Goal: Find specific page/section: Find specific page/section

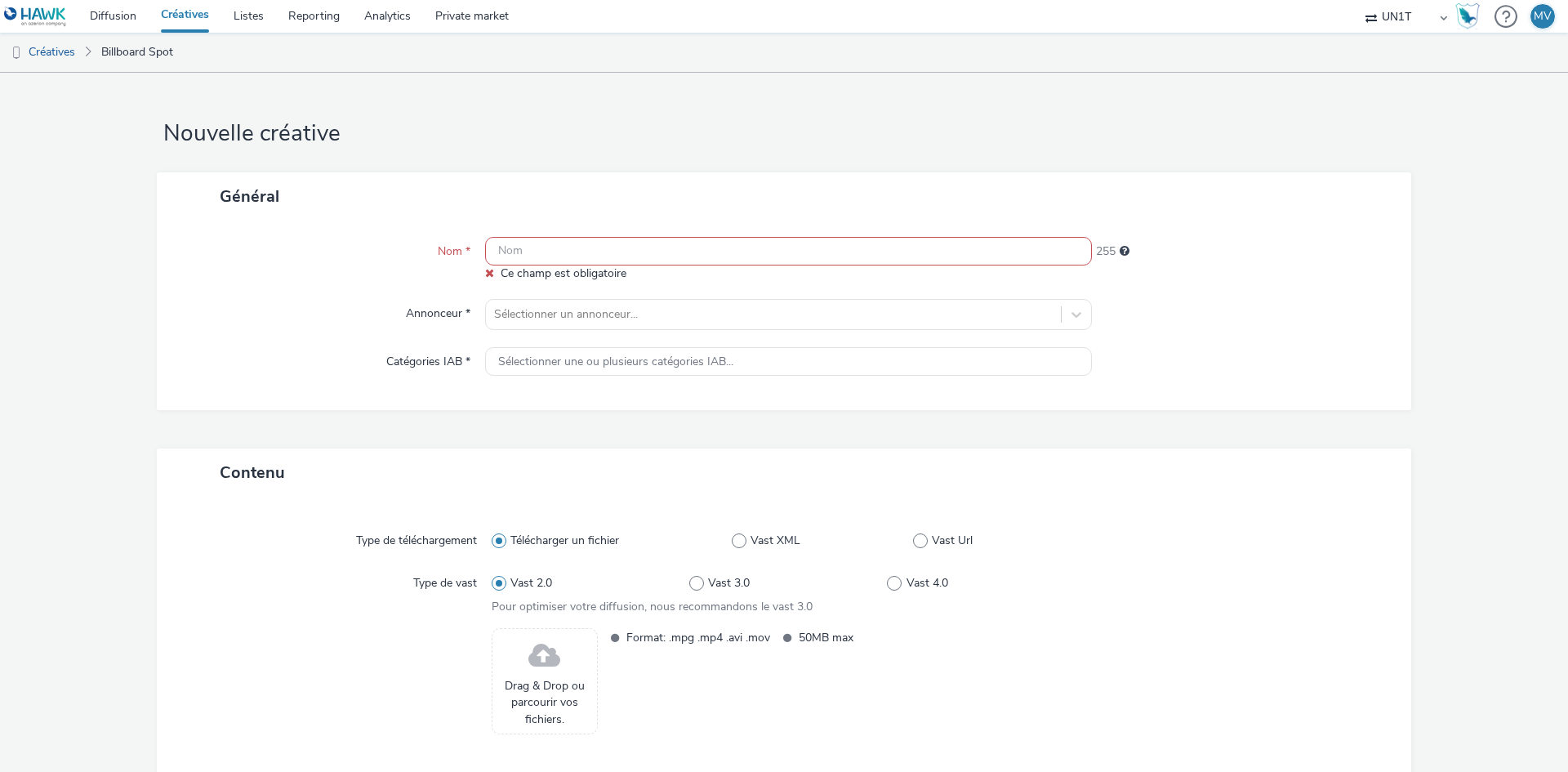
select select "dd3fb4f6-b550-43f6-8f67-b78d09d23a96"
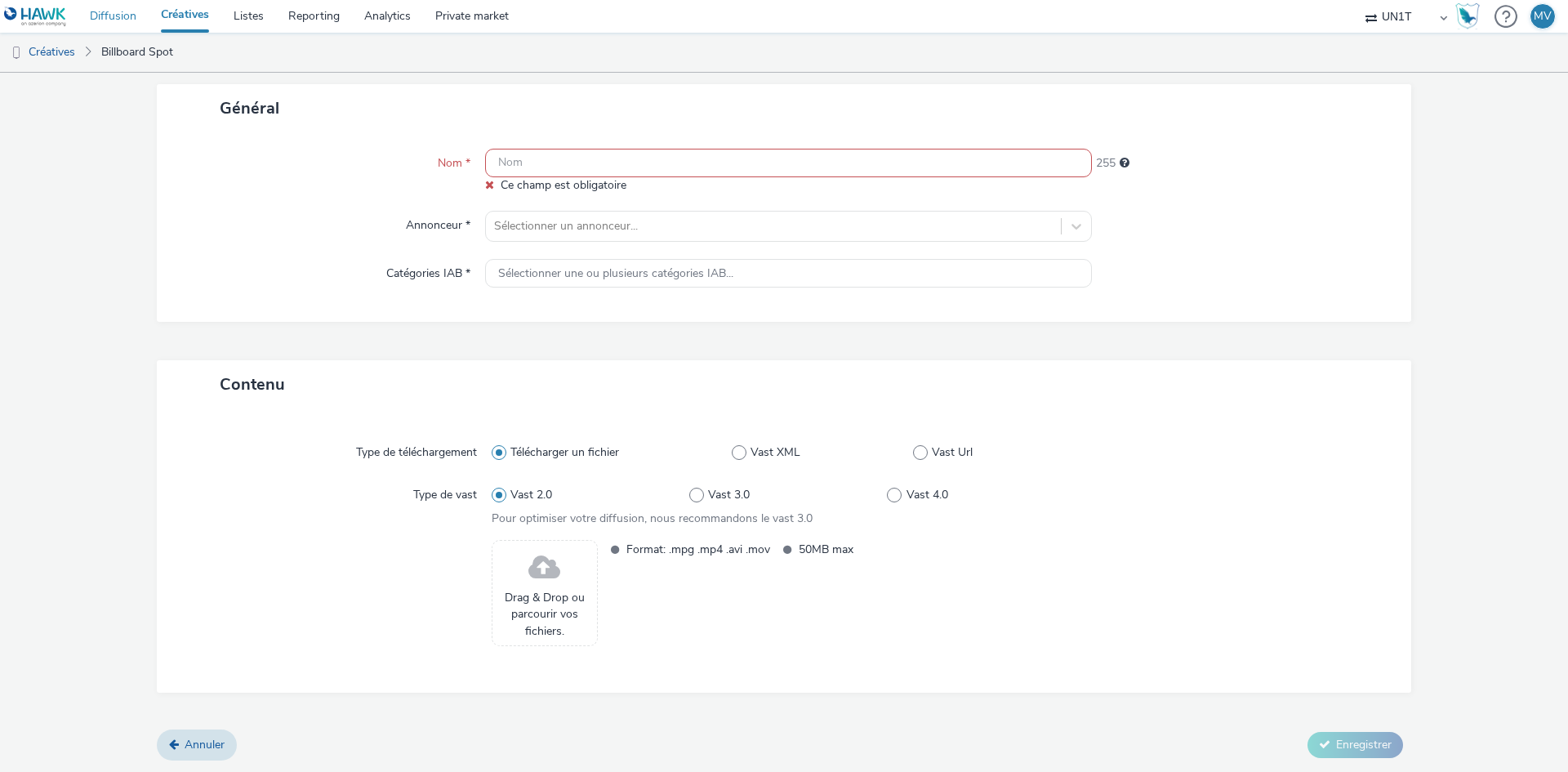
click at [111, 12] on link "Diffusion" at bounding box center [113, 16] width 71 height 33
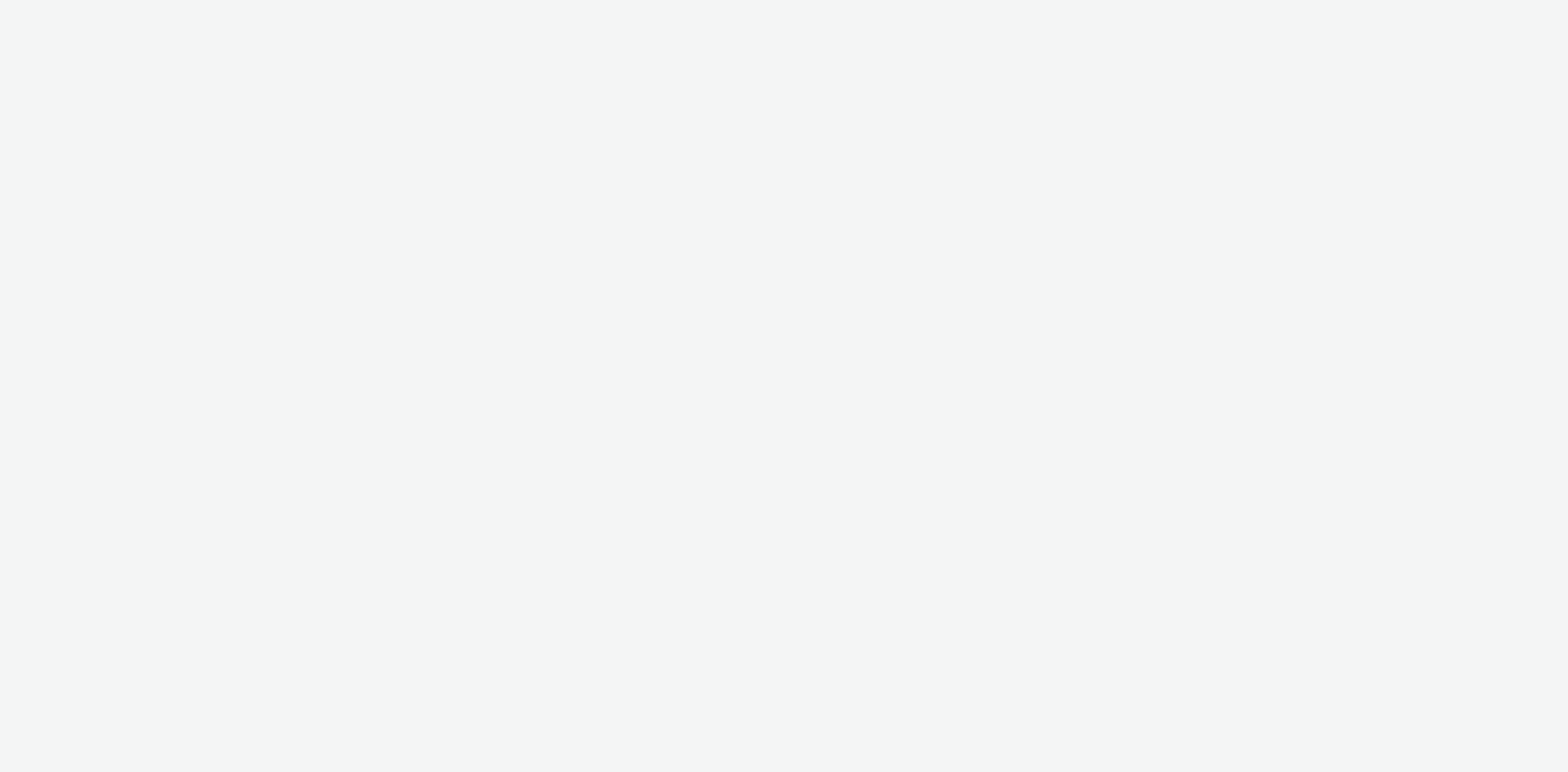
select select "dd3fb4f6-b550-43f6-8f67-b78d09d23a96"
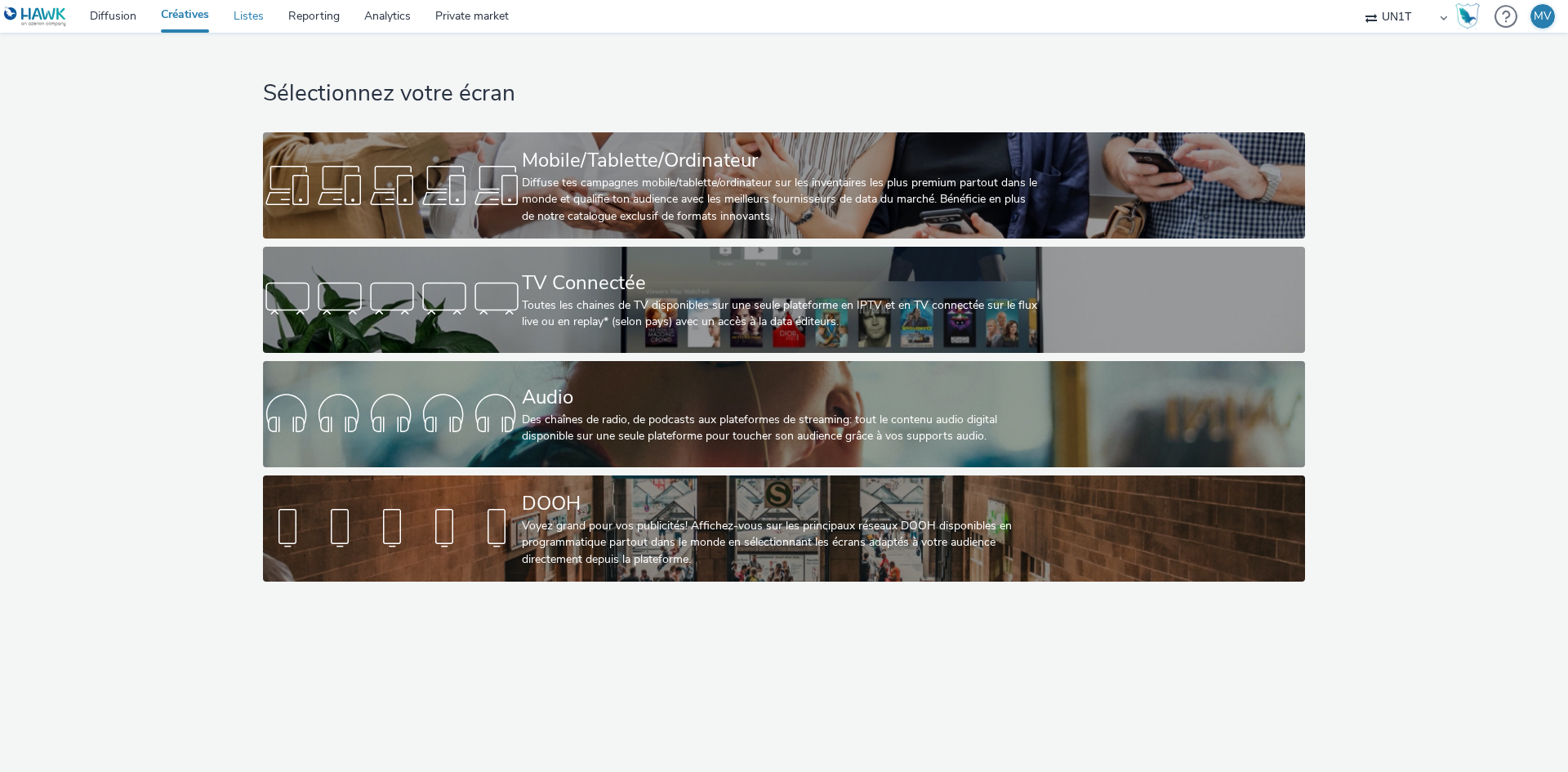
click at [256, 19] on link "Listes" at bounding box center [249, 16] width 54 height 33
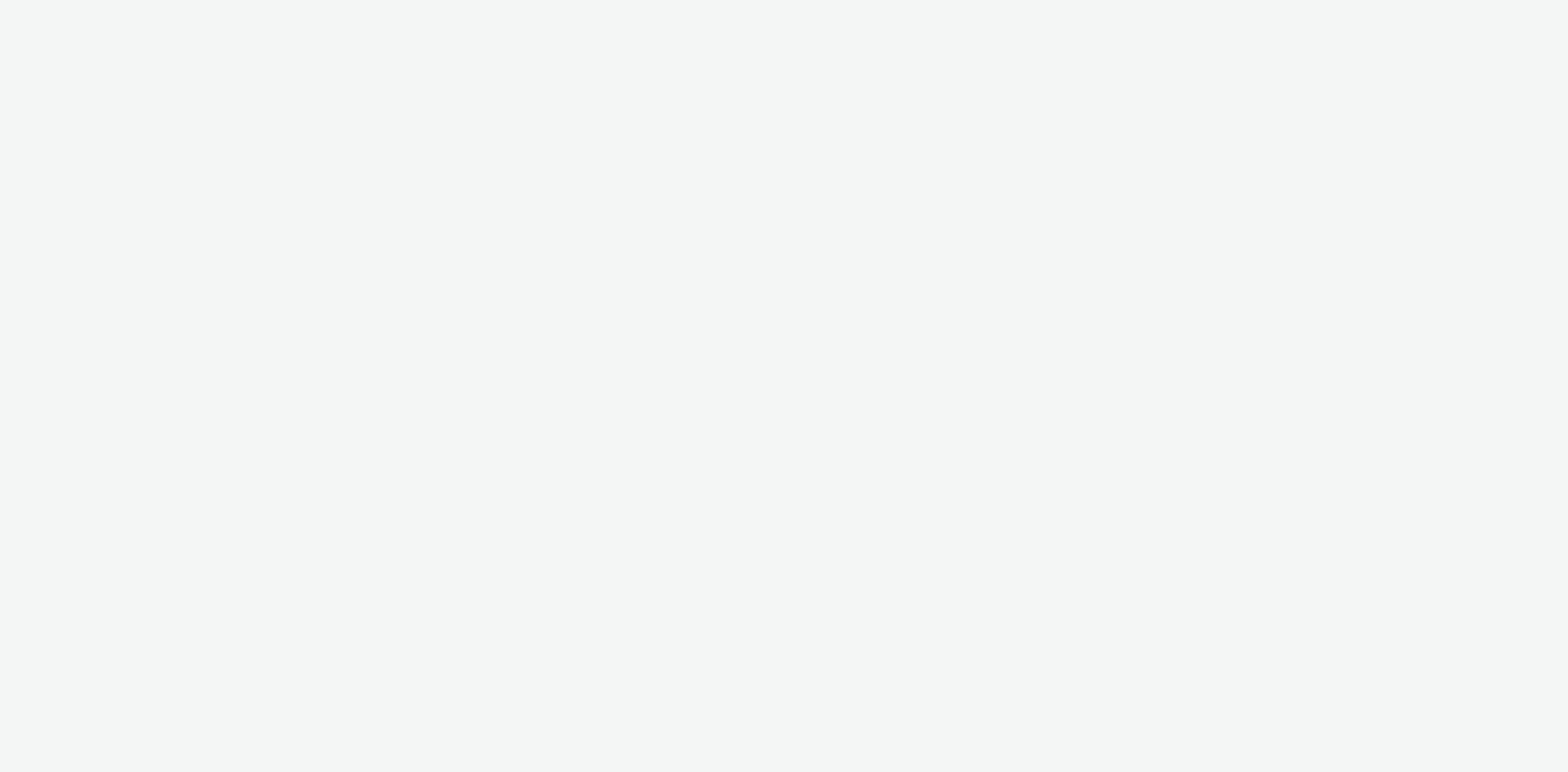
select select "dd3fb4f6-b550-43f6-8f67-b78d09d23a96"
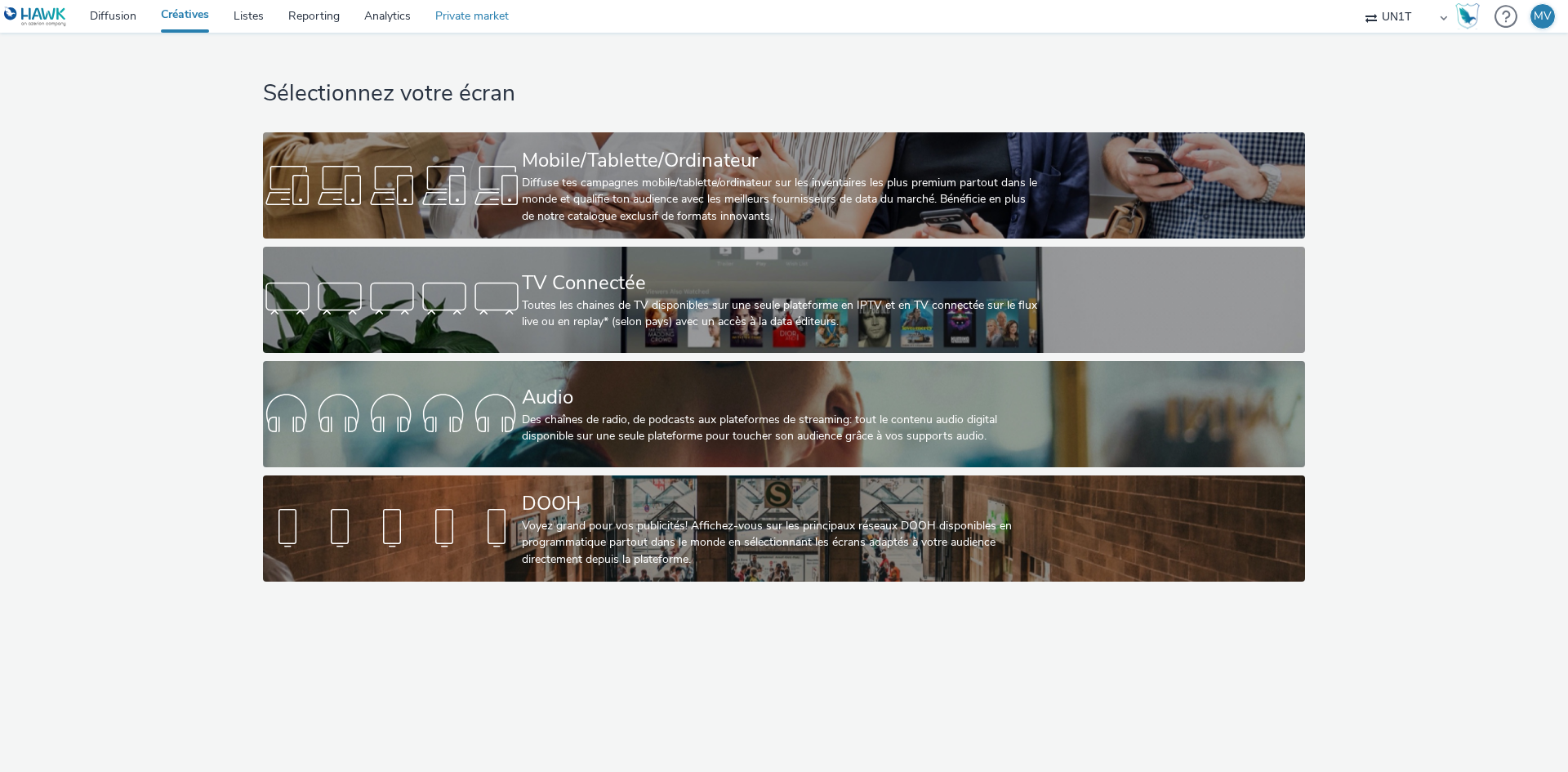
click at [485, 12] on link "Private market" at bounding box center [472, 16] width 98 height 33
